Goal: Information Seeking & Learning: Learn about a topic

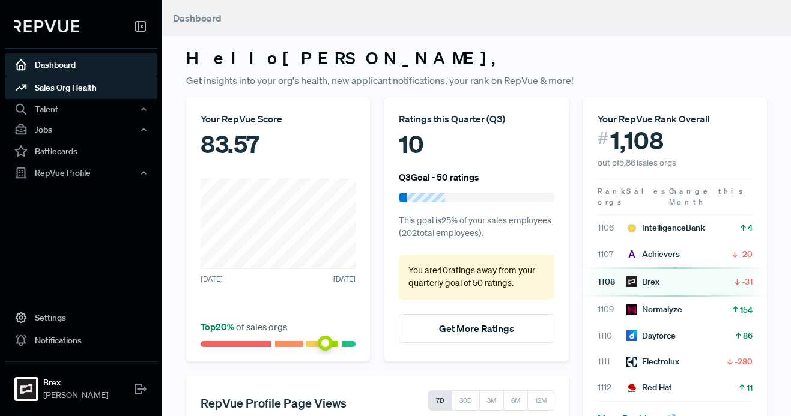
click at [77, 86] on link "Sales Org Health" at bounding box center [81, 87] width 153 height 23
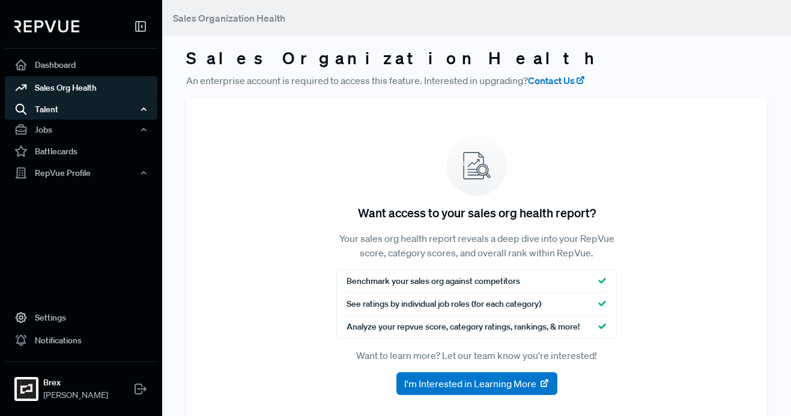
click at [74, 111] on div "Talent" at bounding box center [81, 109] width 153 height 20
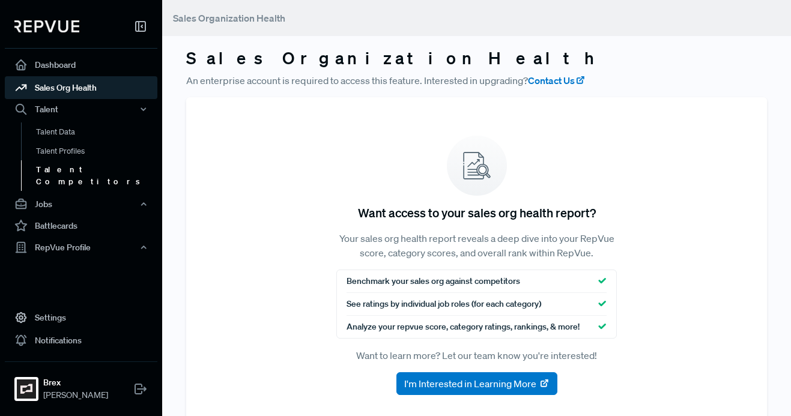
click at [83, 169] on link "Talent Competitors" at bounding box center [97, 175] width 153 height 31
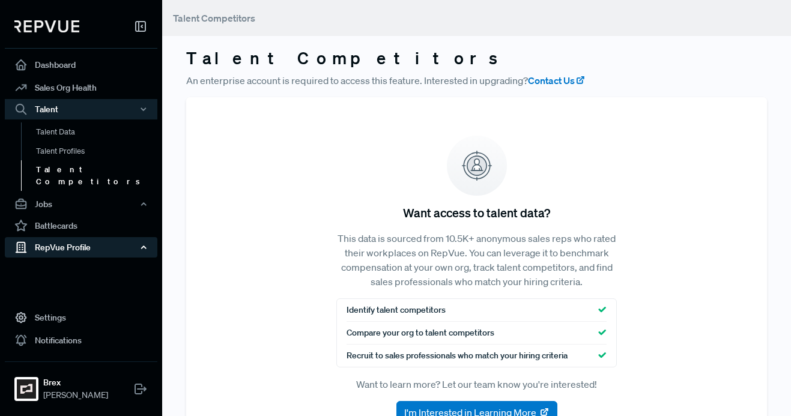
click at [82, 237] on div "RepVue Profile" at bounding box center [81, 247] width 153 height 20
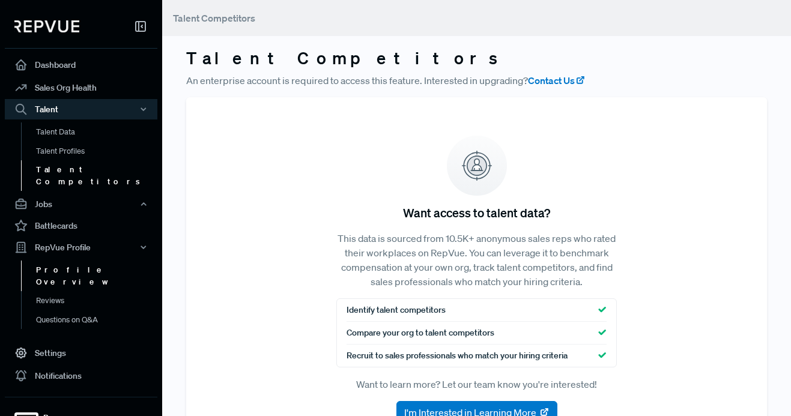
click at [79, 261] on link "Profile Overview" at bounding box center [97, 276] width 153 height 31
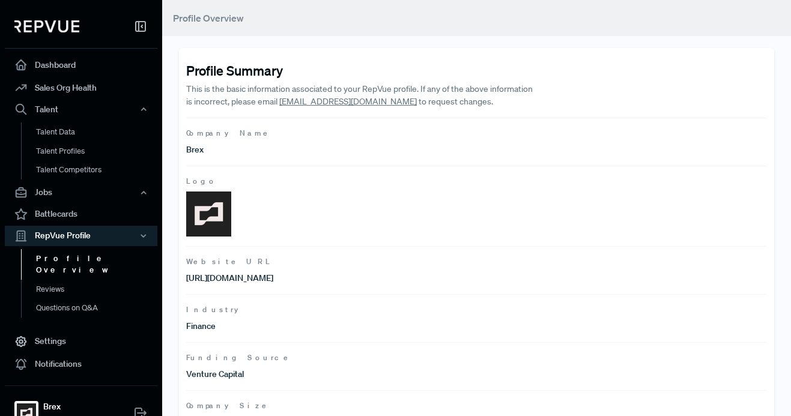
scroll to position [234, 0]
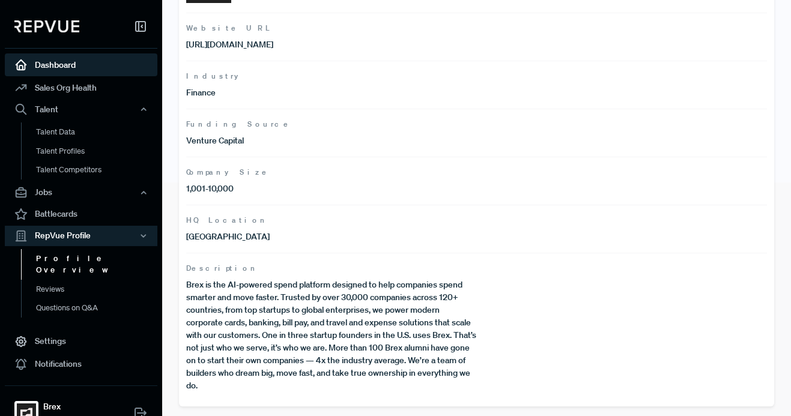
click at [73, 67] on link "Dashboard" at bounding box center [81, 64] width 153 height 23
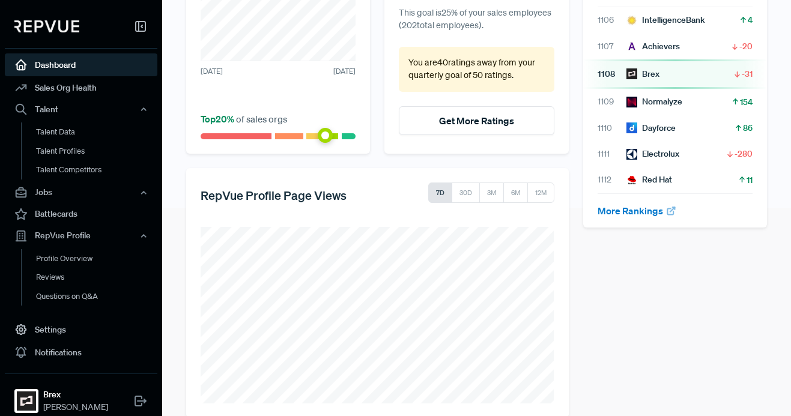
scroll to position [228, 0]
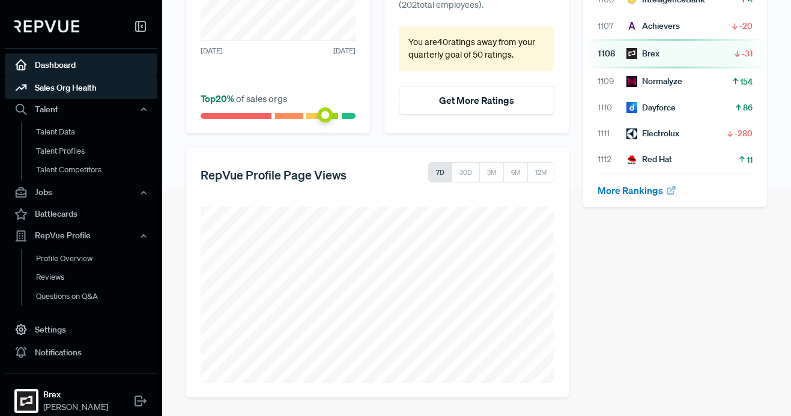
click at [88, 90] on link "Sales Org Health" at bounding box center [81, 87] width 153 height 23
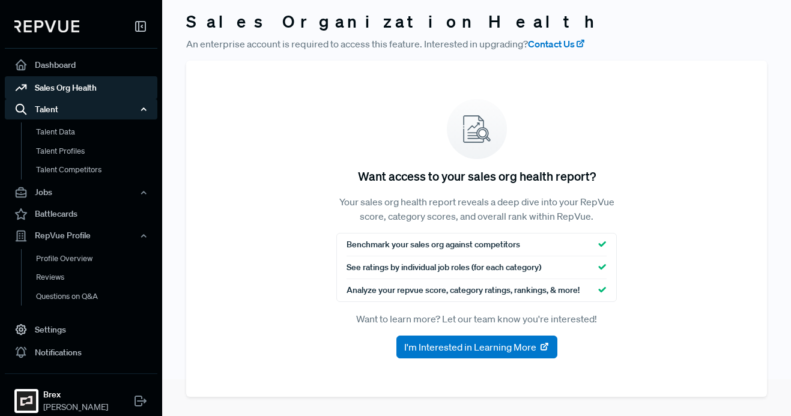
click at [85, 104] on div "Talent" at bounding box center [81, 109] width 153 height 20
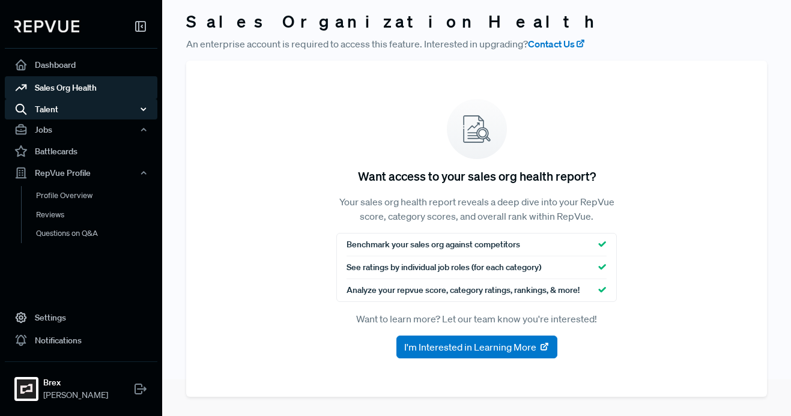
click at [86, 106] on div "Talent" at bounding box center [81, 109] width 153 height 20
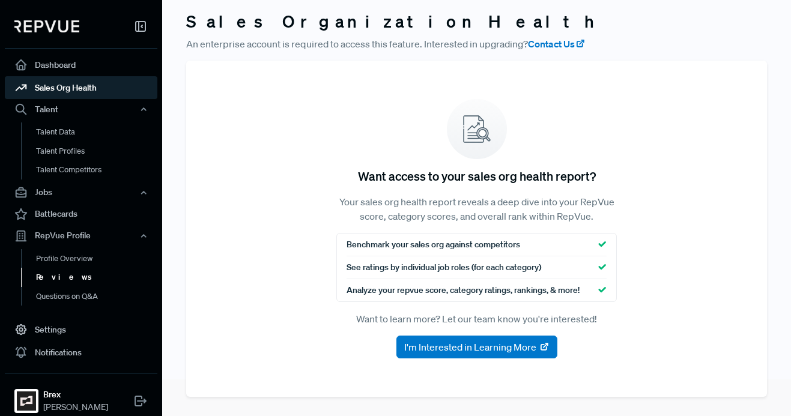
click at [82, 278] on link "Reviews" at bounding box center [97, 277] width 153 height 19
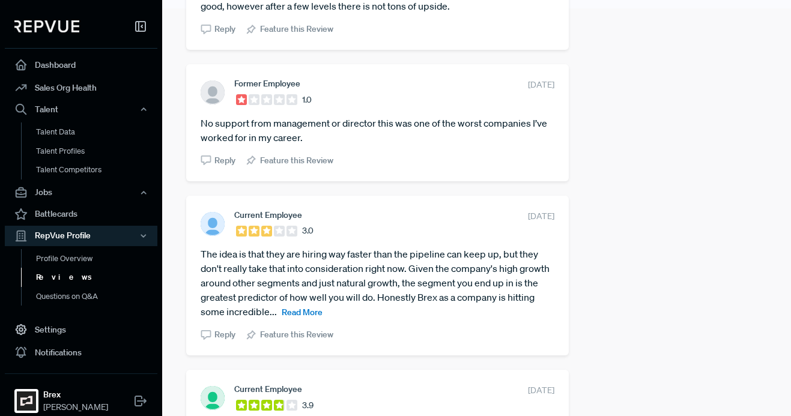
scroll to position [409, 0]
click at [306, 310] on span "Read More" at bounding box center [302, 311] width 41 height 11
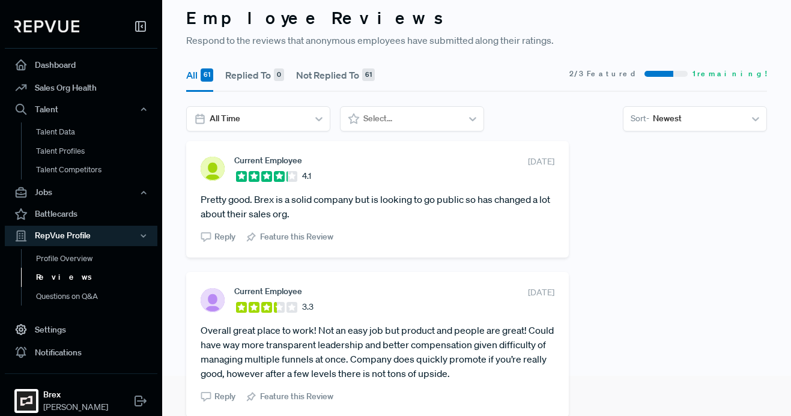
scroll to position [35, 0]
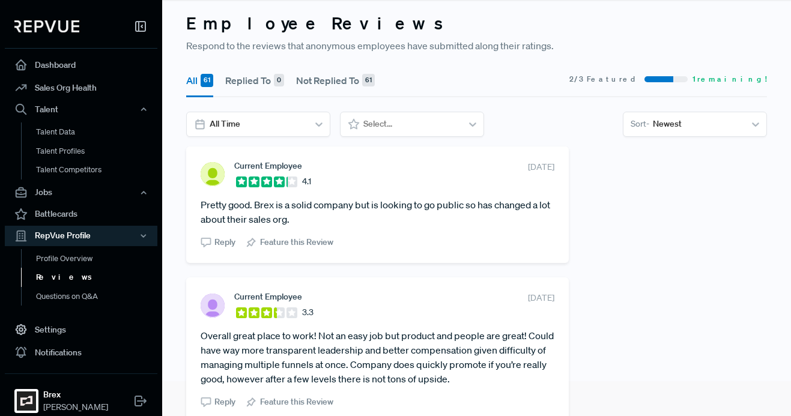
click at [640, 80] on span "2 / 3 Featured" at bounding box center [604, 79] width 70 height 11
click at [83, 296] on link "Questions on Q&A" at bounding box center [97, 296] width 153 height 19
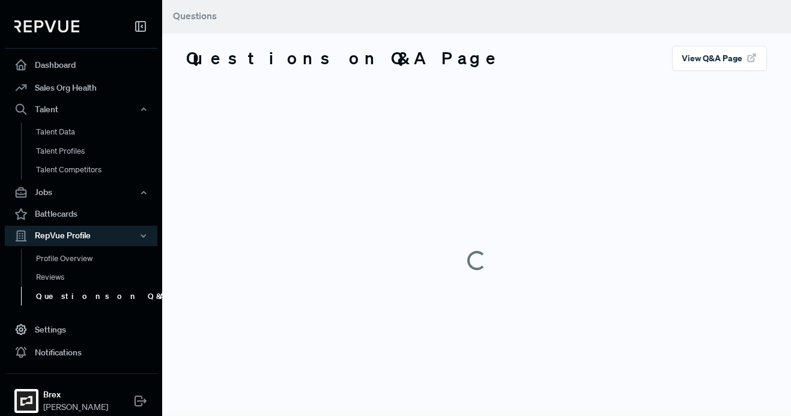
scroll to position [35, 0]
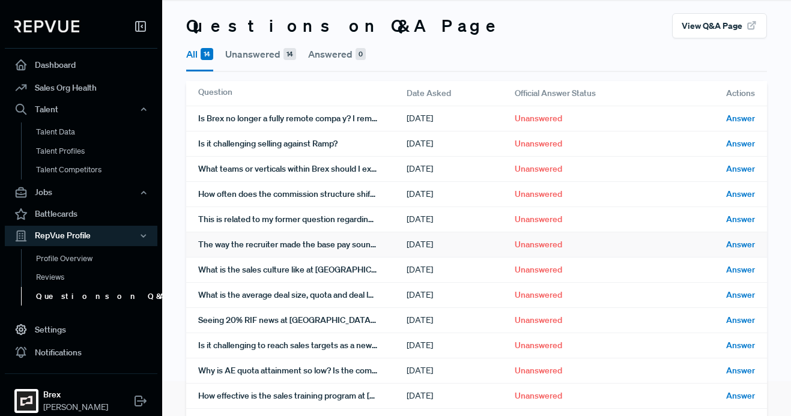
click at [333, 248] on div "The way the recruiter made the base pay sound, I wasn't quite sure if she meant…" at bounding box center [302, 244] width 208 height 25
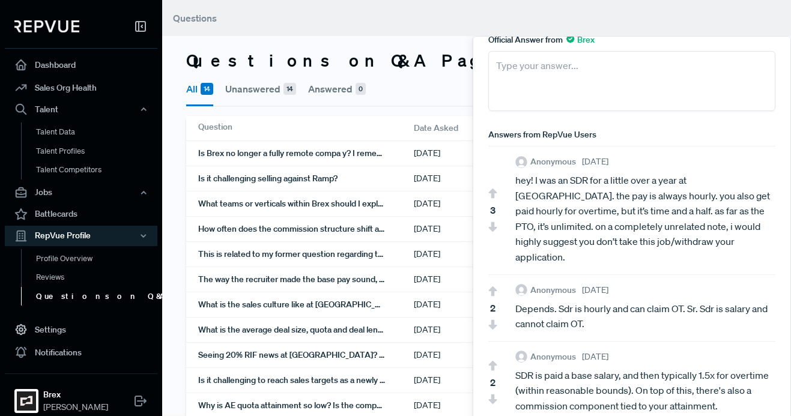
scroll to position [0, 0]
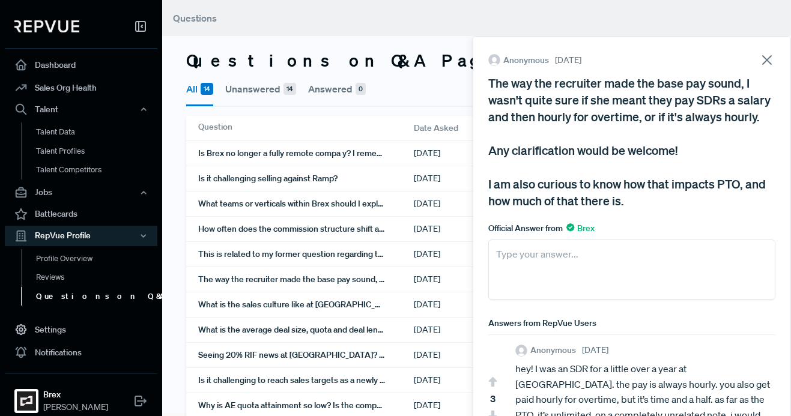
click at [763, 58] on icon at bounding box center [767, 60] width 17 height 17
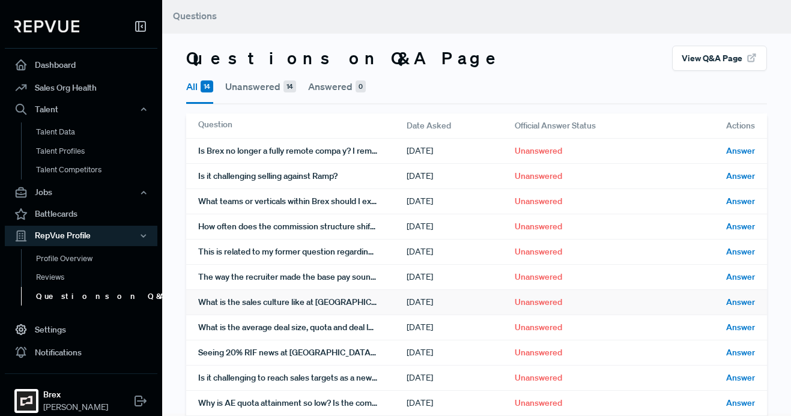
click at [337, 304] on div "What is the sales culture like at [GEOGRAPHIC_DATA]?" at bounding box center [302, 302] width 208 height 25
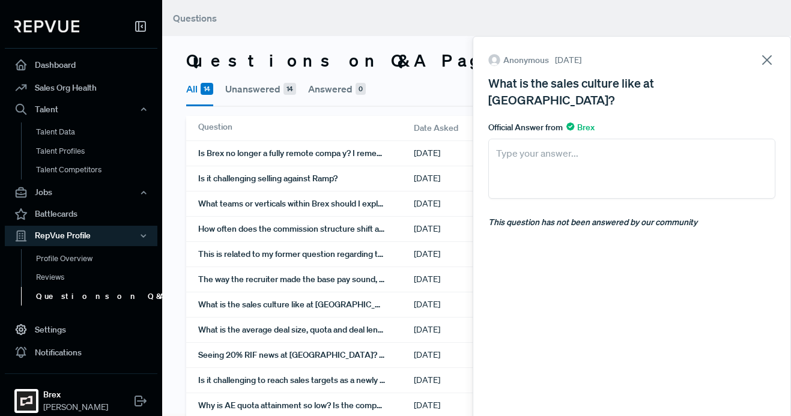
click at [763, 61] on icon at bounding box center [767, 60] width 17 height 17
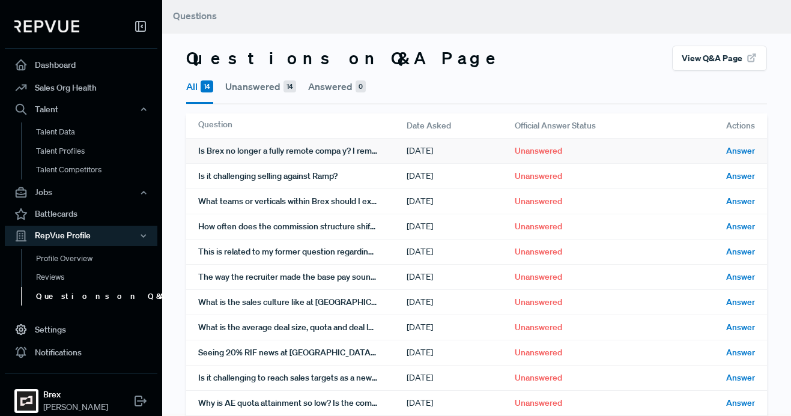
click at [302, 154] on div "Is Brex no longer a fully remote compa y? I remember talking with a recruiter l…" at bounding box center [302, 151] width 208 height 25
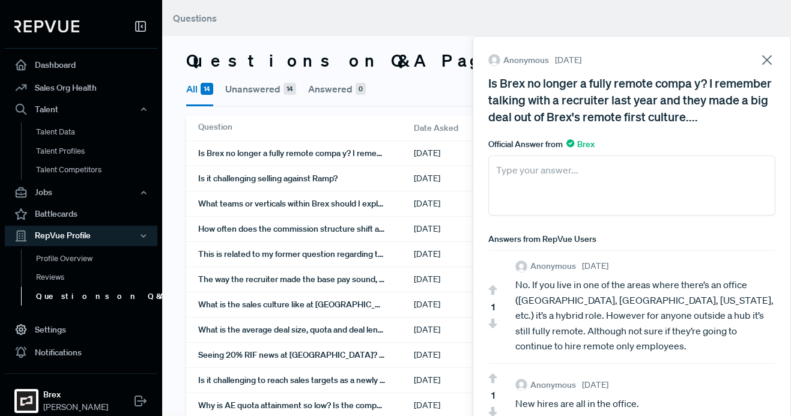
click at [766, 65] on icon at bounding box center [767, 60] width 17 height 17
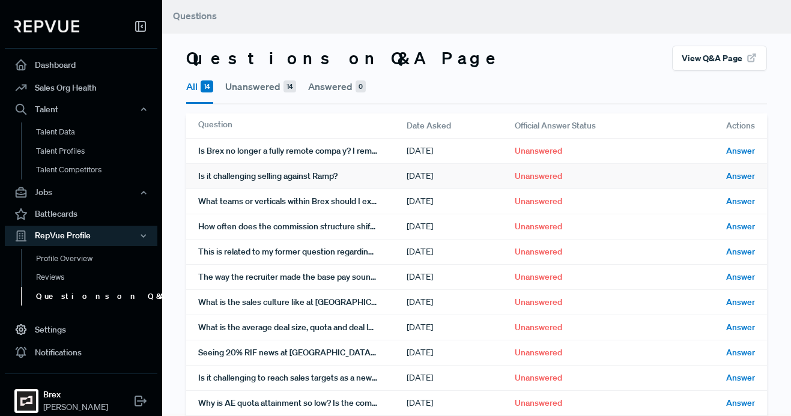
click at [326, 180] on div "Is it challenging selling against Ramp?" at bounding box center [302, 176] width 208 height 25
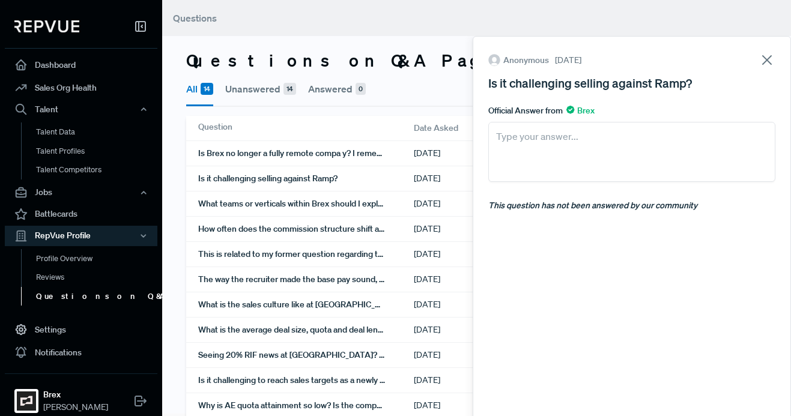
click at [774, 58] on icon at bounding box center [767, 60] width 17 height 17
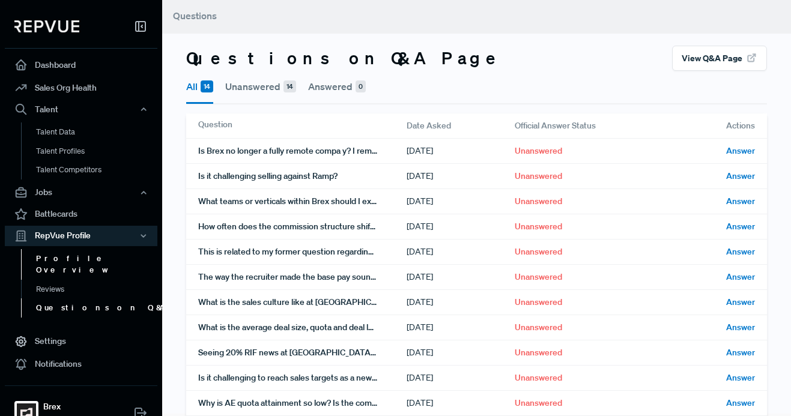
click at [80, 265] on link "Profile Overview" at bounding box center [97, 264] width 153 height 31
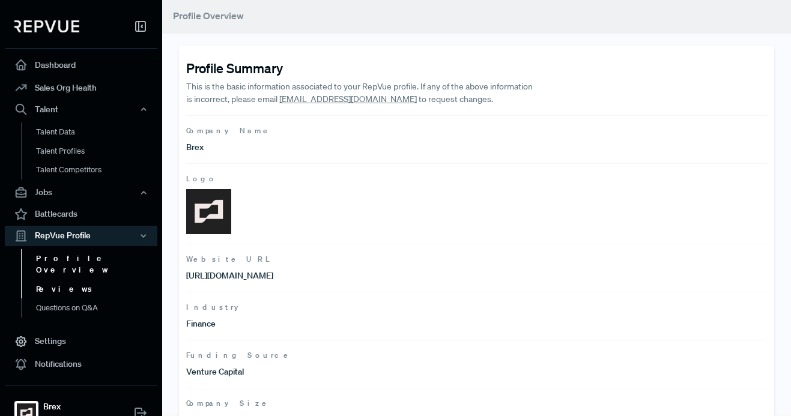
click at [74, 280] on link "Reviews" at bounding box center [97, 289] width 153 height 19
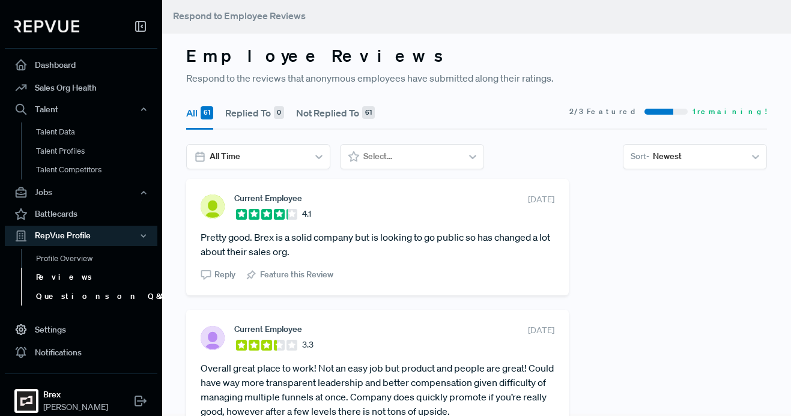
scroll to position [10, 0]
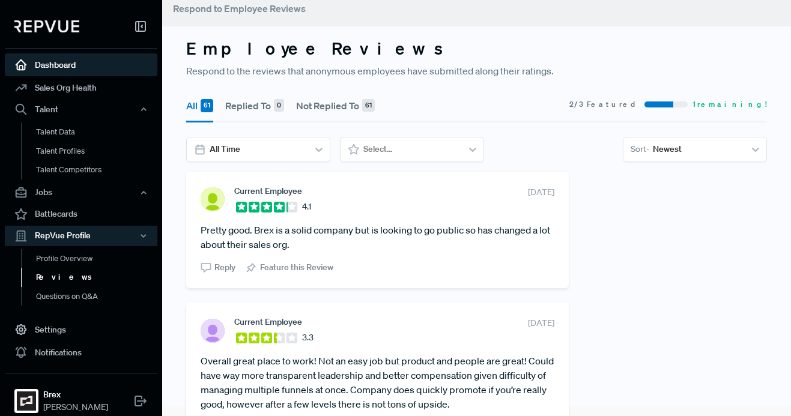
click at [76, 69] on link "Dashboard" at bounding box center [81, 64] width 153 height 23
